Goal: Information Seeking & Learning: Learn about a topic

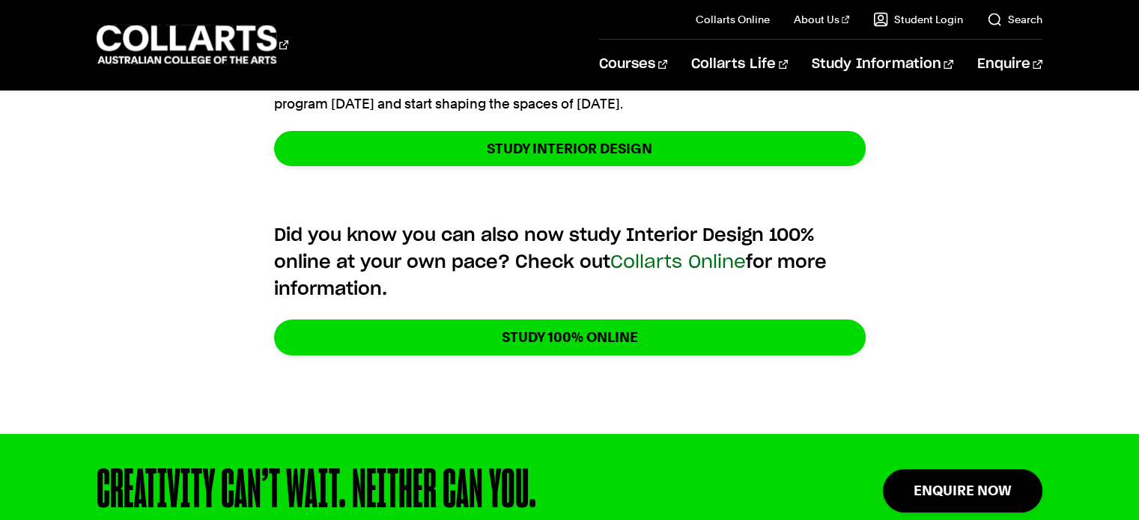
scroll to position [5840, 0]
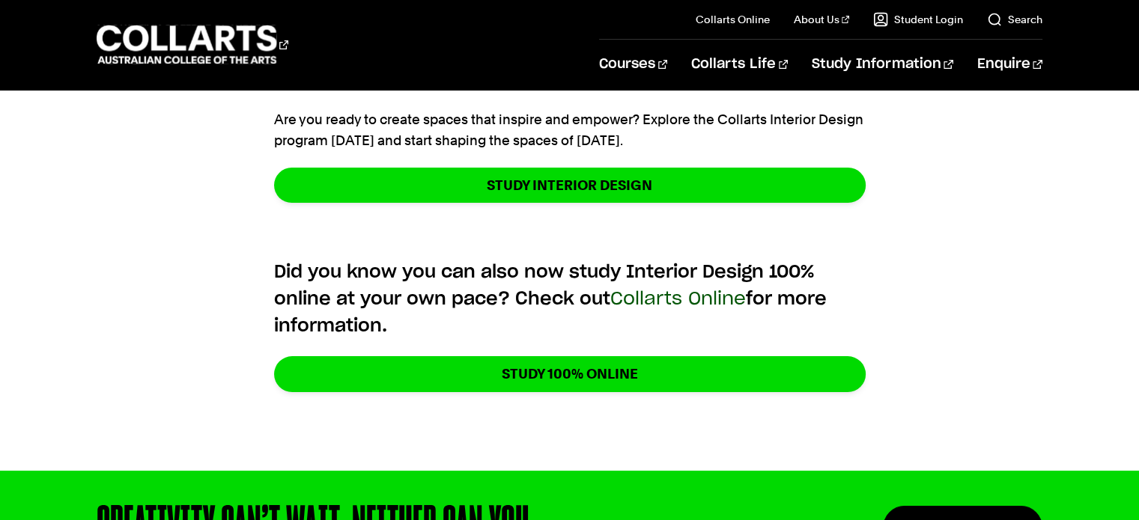
click at [707, 290] on link "Collarts Online" at bounding box center [678, 299] width 136 height 18
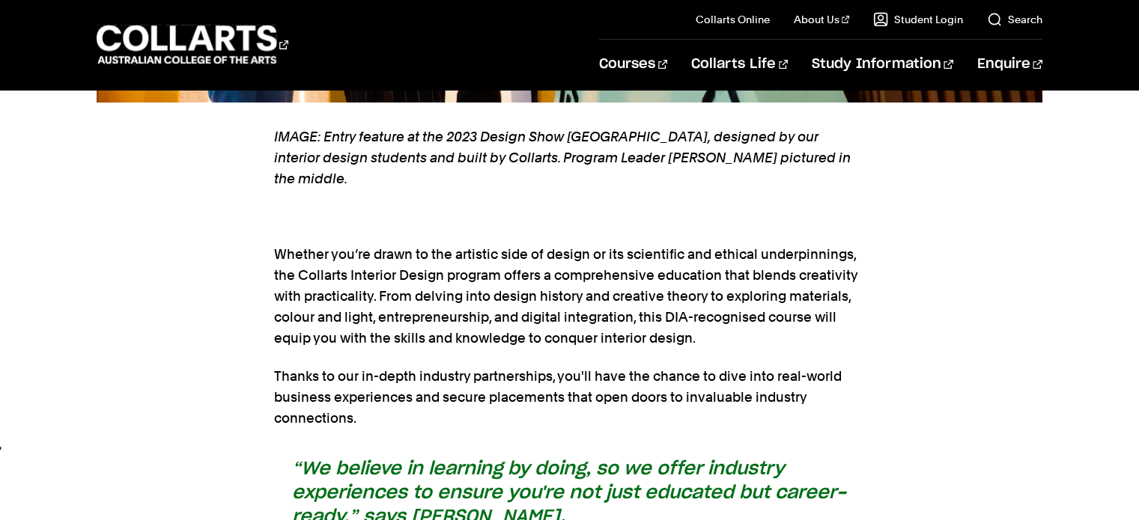
scroll to position [5765, 0]
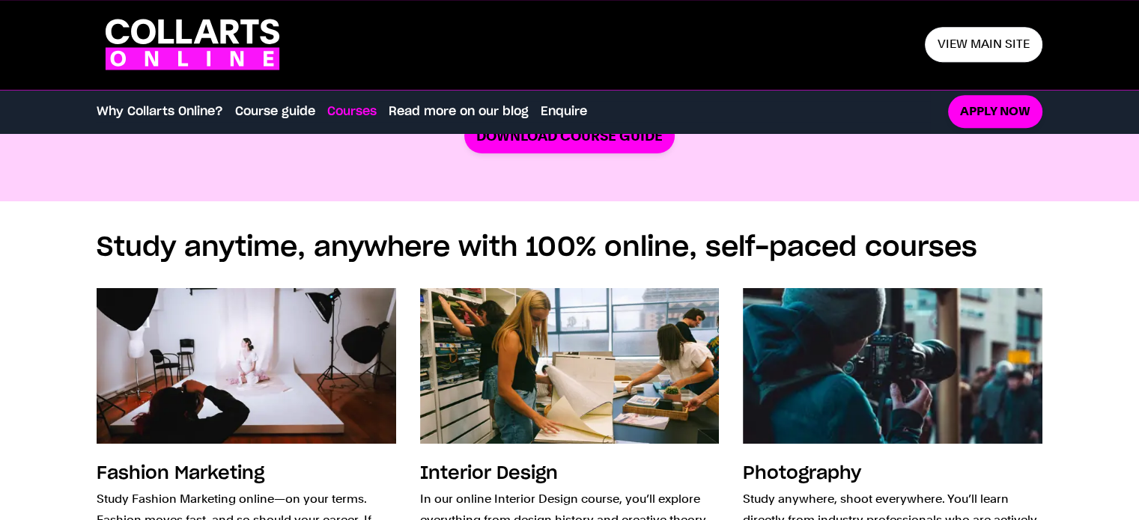
scroll to position [898, 0]
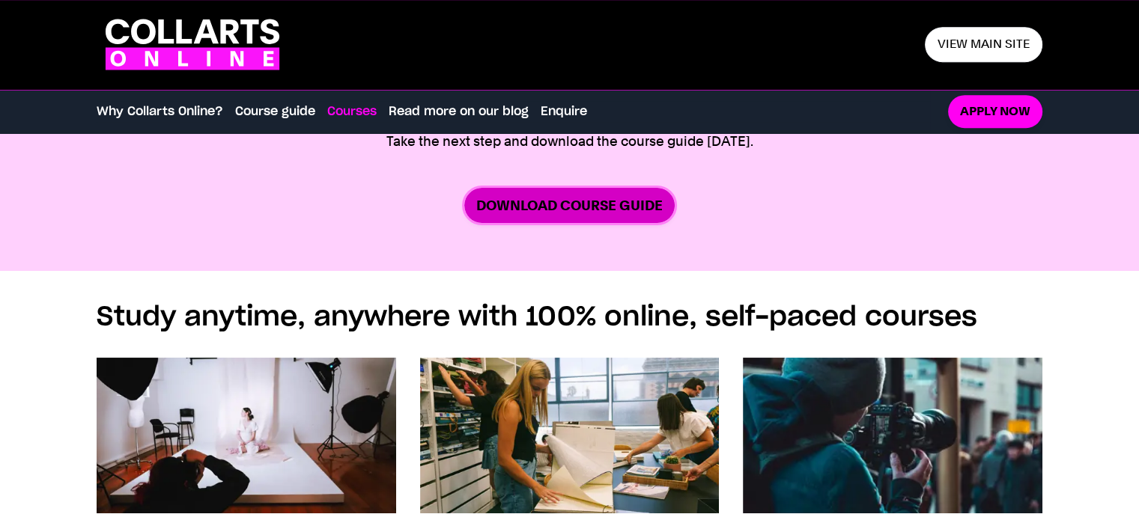
click at [558, 210] on link "Download Course Guide" at bounding box center [569, 205] width 210 height 35
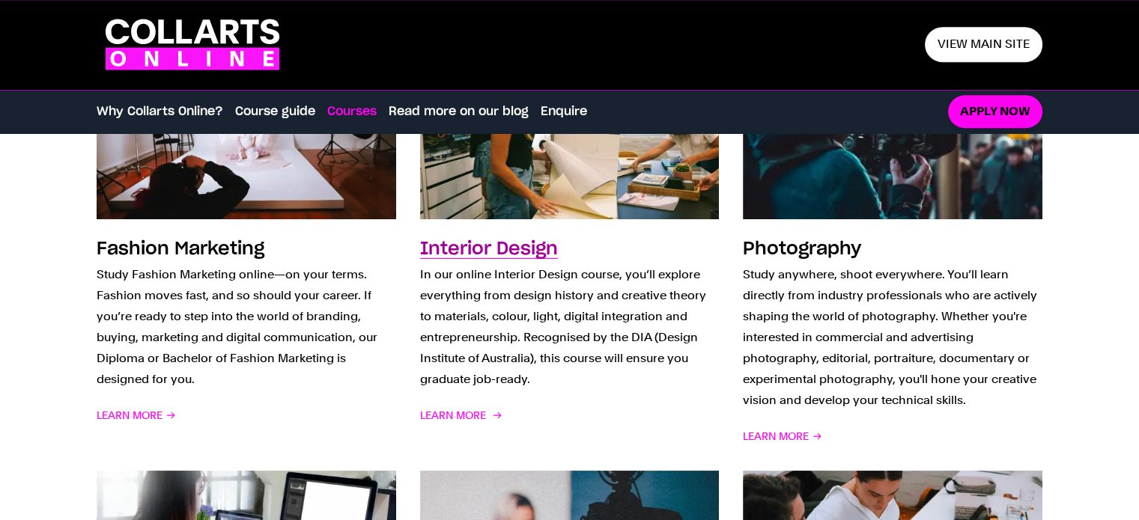
scroll to position [1273, 0]
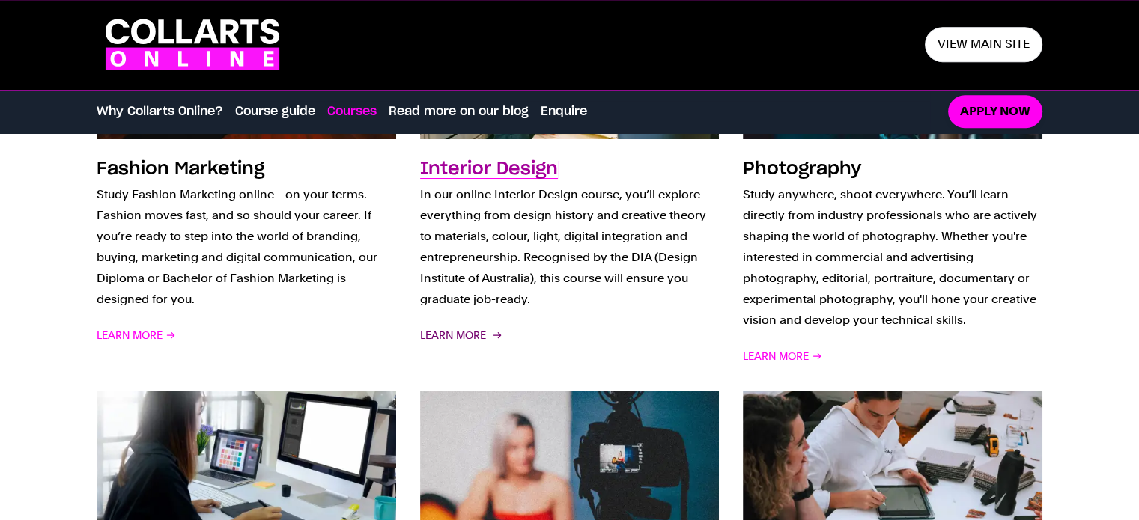
click at [474, 338] on span "Learn More" at bounding box center [459, 335] width 79 height 21
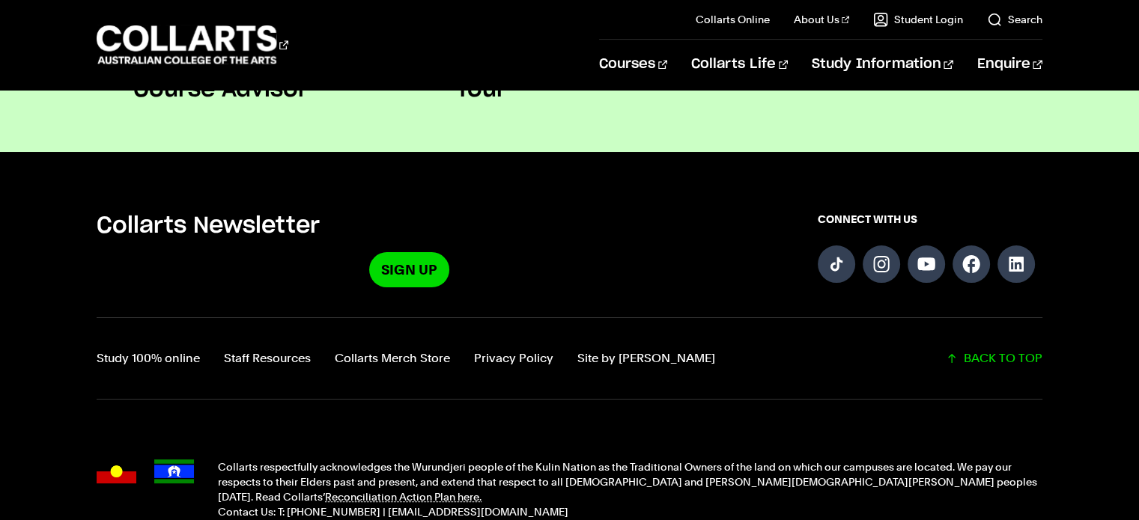
scroll to position [1541, 0]
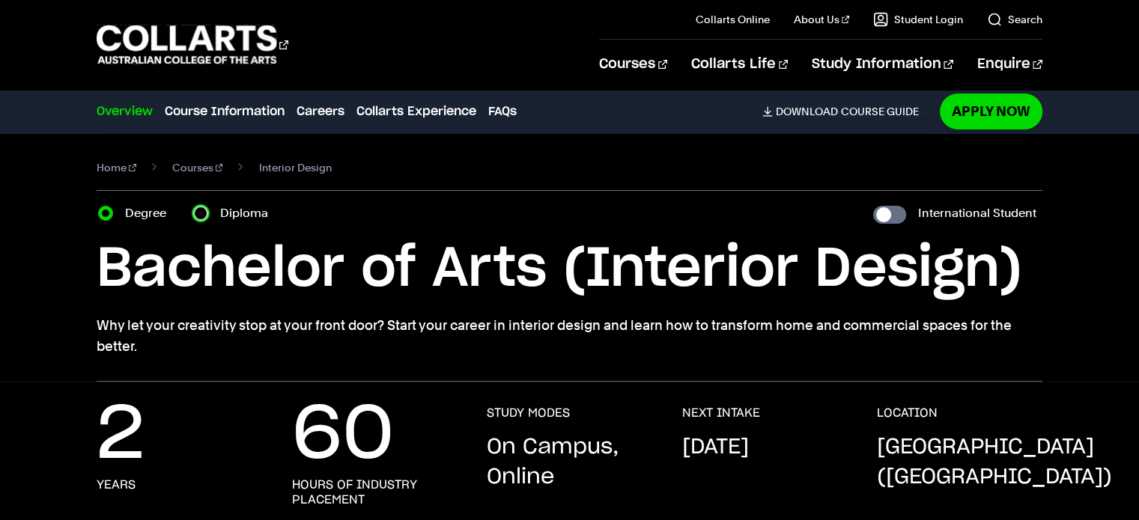
click at [198, 211] on input "Diploma" at bounding box center [200, 213] width 15 height 15
radio input "true"
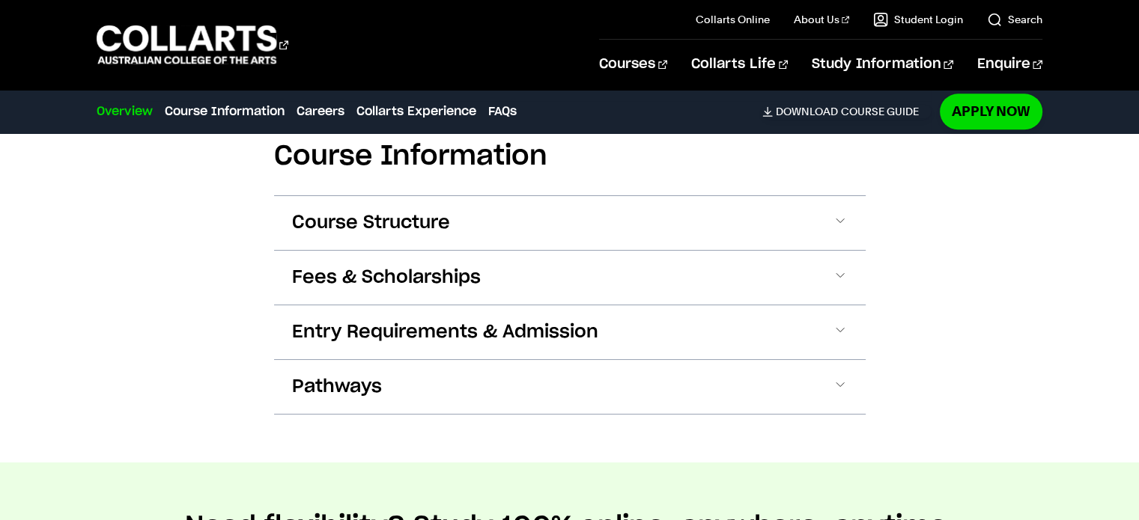
scroll to position [1572, 0]
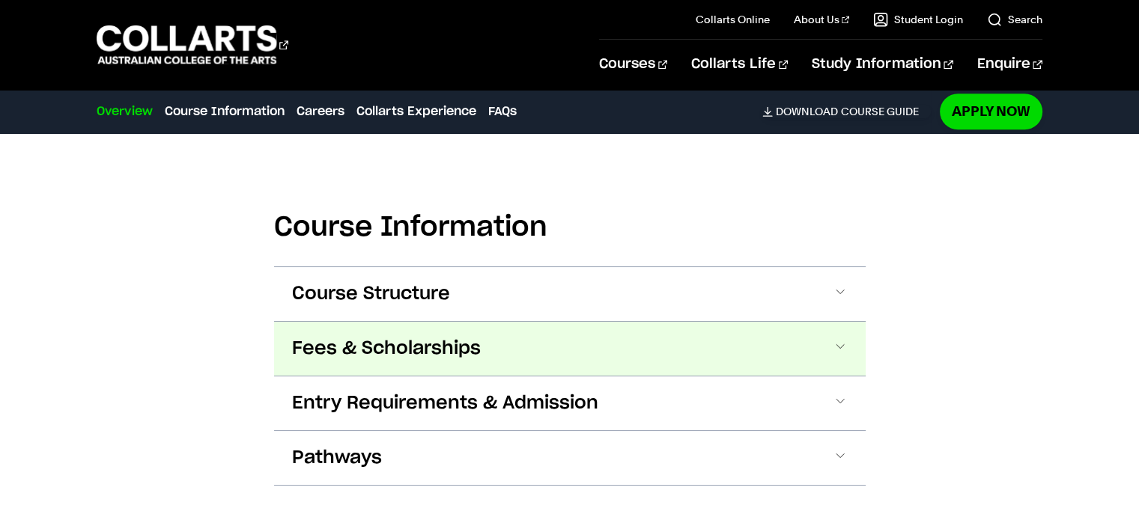
click at [839, 354] on span at bounding box center [840, 348] width 15 height 19
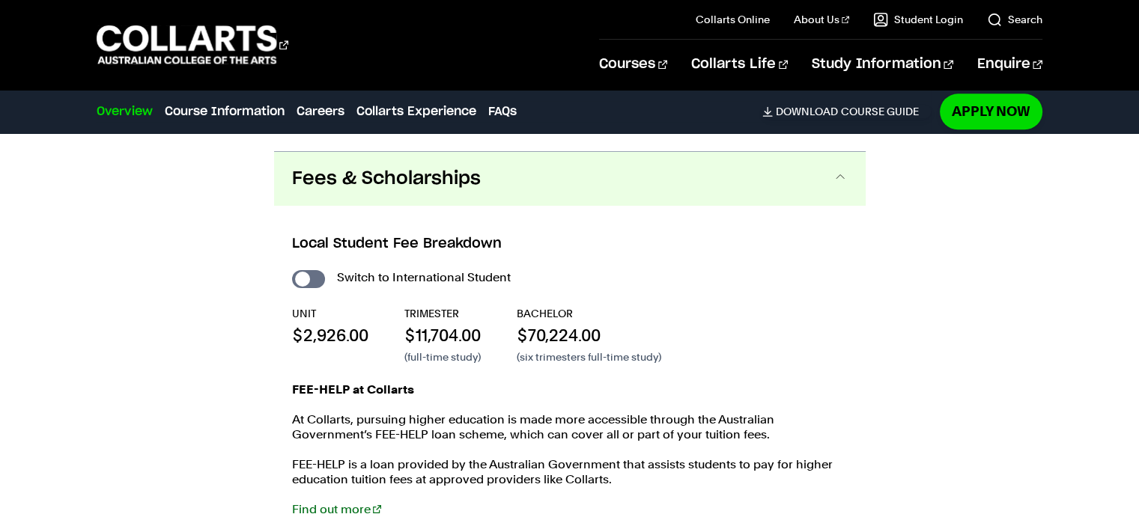
scroll to position [1758, 0]
